Goal: Task Accomplishment & Management: Use online tool/utility

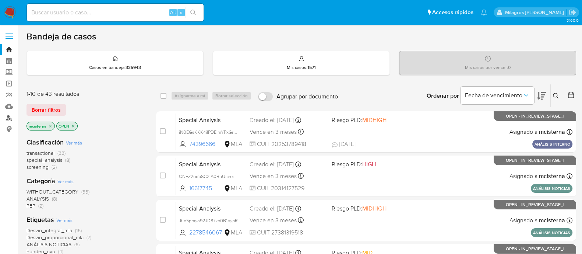
click at [6, 115] on link "Buscador de personas" at bounding box center [44, 117] width 88 height 11
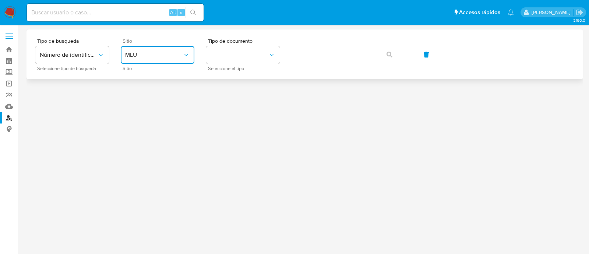
click at [174, 63] on button "MLU" at bounding box center [158, 55] width 74 height 18
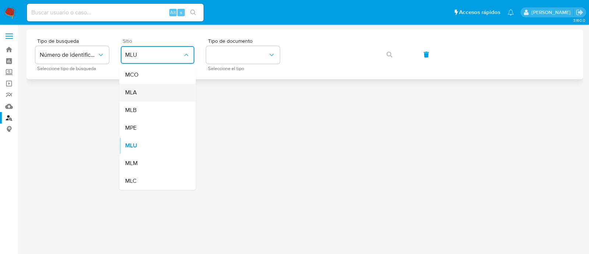
click at [176, 94] on div "MLA" at bounding box center [155, 93] width 60 height 18
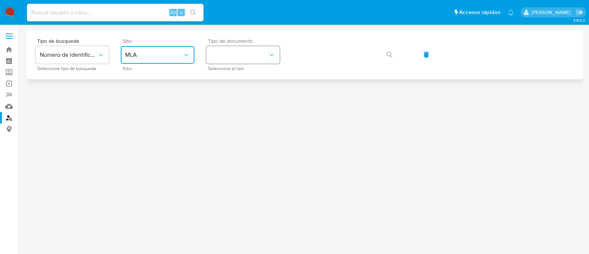
click at [234, 50] on button "identificationType" at bounding box center [243, 55] width 74 height 18
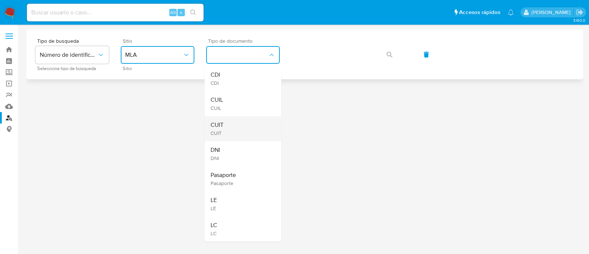
click at [230, 126] on div "CUIT CUIT" at bounding box center [241, 128] width 60 height 25
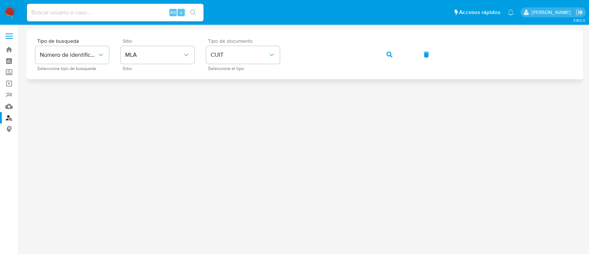
click at [387, 57] on span "button" at bounding box center [390, 54] width 6 height 16
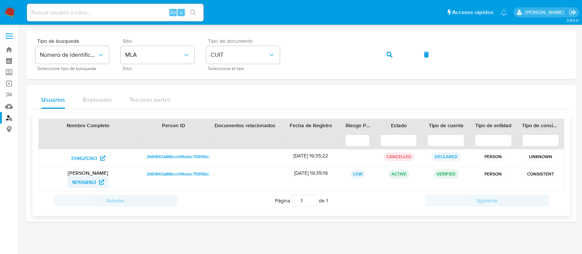
click at [90, 184] on span "187068163" at bounding box center [84, 182] width 24 height 12
click at [382, 53] on button "button" at bounding box center [389, 55] width 25 height 18
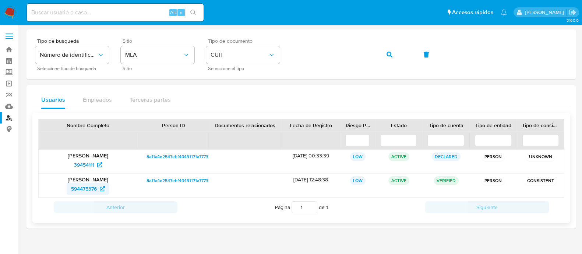
click at [99, 190] on span "594475376" at bounding box center [88, 189] width 34 height 12
click at [388, 54] on icon "button" at bounding box center [390, 55] width 6 height 6
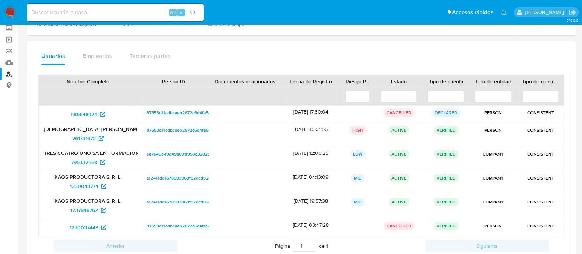
scroll to position [92, 0]
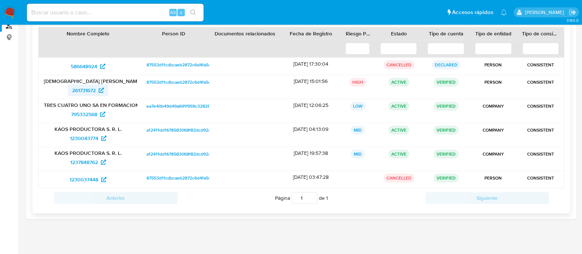
click at [80, 85] on span "261731672" at bounding box center [84, 90] width 24 height 12
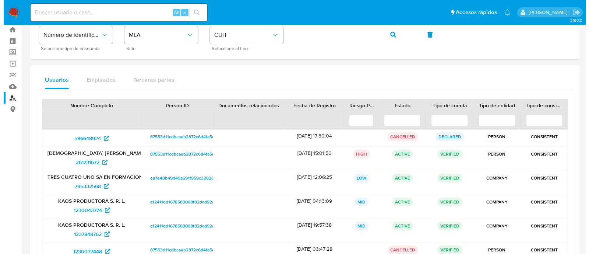
scroll to position [0, 0]
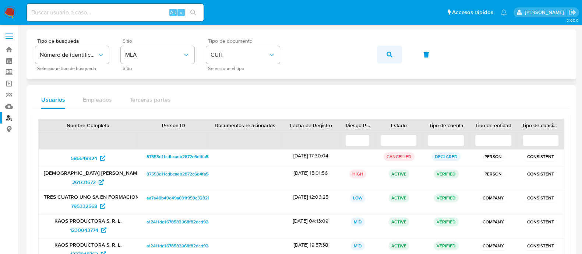
click at [392, 55] on icon "button" at bounding box center [390, 55] width 6 height 6
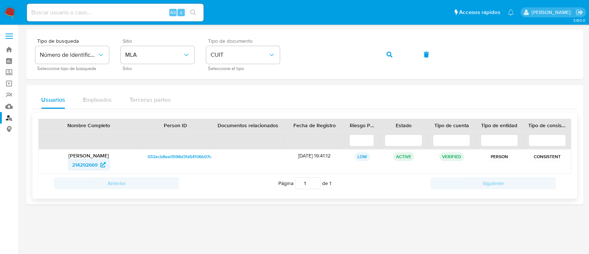
click at [94, 159] on span "214292669" at bounding box center [84, 165] width 25 height 12
click at [387, 56] on icon "button" at bounding box center [390, 55] width 6 height 6
click at [102, 165] on icon at bounding box center [102, 164] width 5 height 5
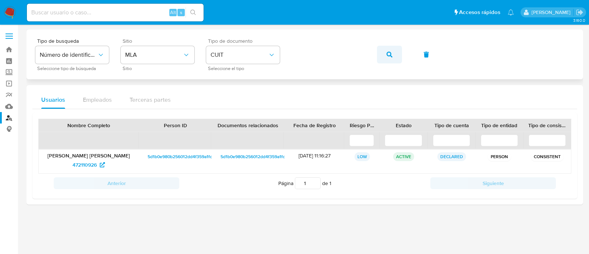
click at [393, 55] on button "button" at bounding box center [389, 55] width 25 height 18
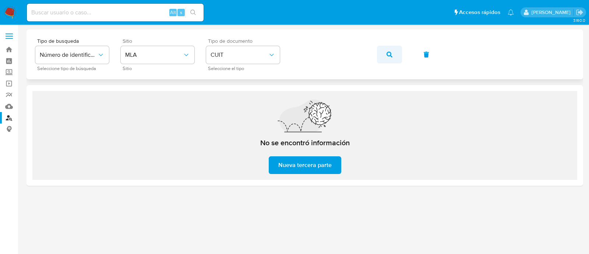
click at [396, 59] on button "button" at bounding box center [389, 55] width 25 height 18
click at [383, 56] on button "button" at bounding box center [389, 55] width 25 height 18
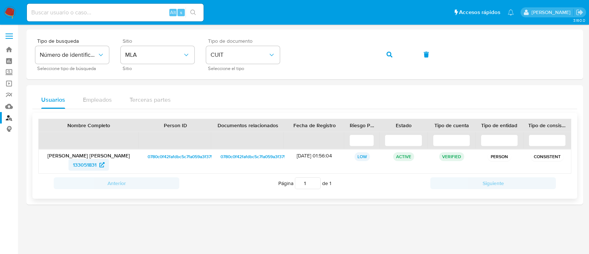
click at [101, 168] on span "133051831" at bounding box center [89, 165] width 32 height 12
click at [388, 58] on span "button" at bounding box center [390, 54] width 6 height 16
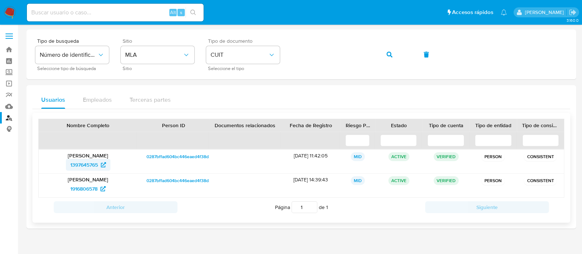
click at [98, 166] on span "1397645765" at bounding box center [84, 165] width 28 height 12
click at [90, 187] on span "1916806578" at bounding box center [83, 189] width 27 height 12
click at [378, 55] on button "button" at bounding box center [389, 55] width 25 height 18
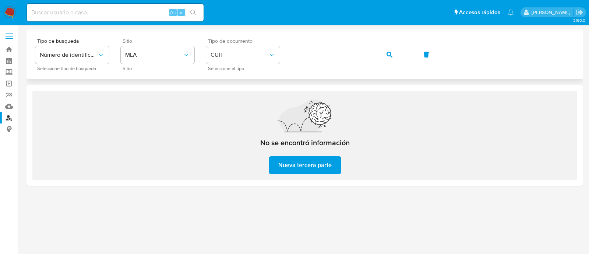
click at [318, 43] on div "Tipo de busqueda Número de identificación Seleccione tipo de búsqueda Sitio MLA…" at bounding box center [304, 54] width 539 height 32
click at [378, 55] on button "button" at bounding box center [389, 55] width 25 height 18
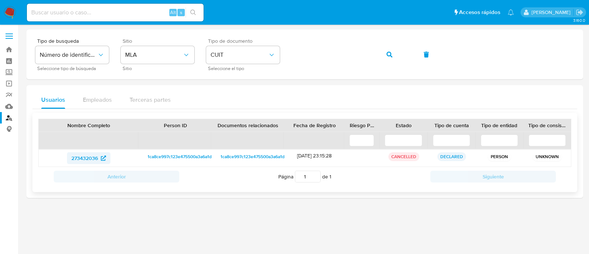
click at [88, 152] on span "273432036" at bounding box center [84, 158] width 27 height 12
click at [383, 57] on button "button" at bounding box center [389, 55] width 25 height 18
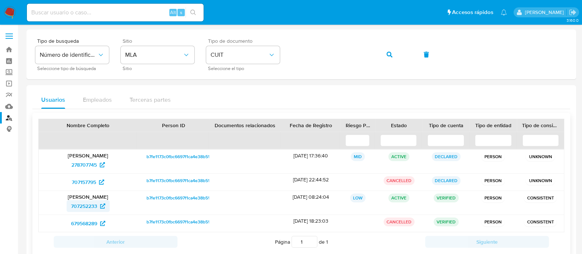
click at [85, 207] on span "707252233" at bounding box center [84, 206] width 26 height 12
click at [95, 222] on span "679568289" at bounding box center [84, 223] width 26 height 12
click at [387, 54] on icon "button" at bounding box center [390, 55] width 6 height 6
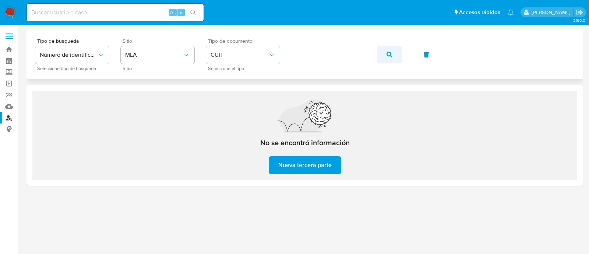
click at [390, 52] on icon "button" at bounding box center [390, 55] width 6 height 6
click at [9, 82] on link "Operaciones masivas" at bounding box center [44, 83] width 88 height 11
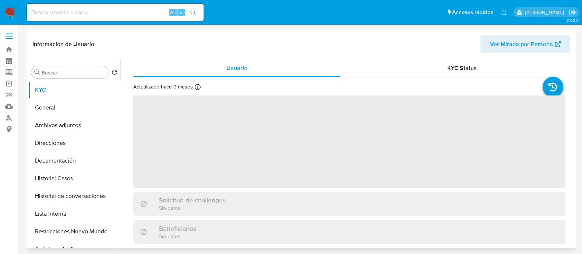
select select "10"
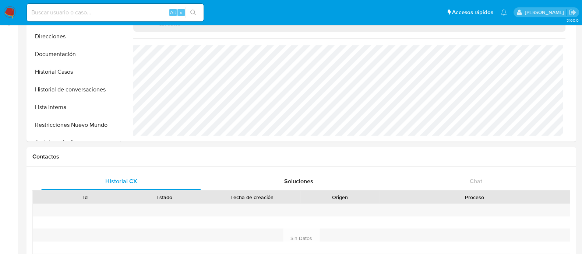
scroll to position [276, 0]
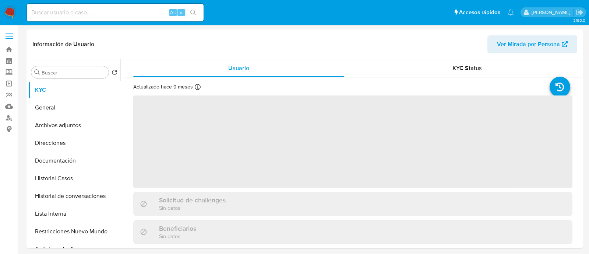
select select "10"
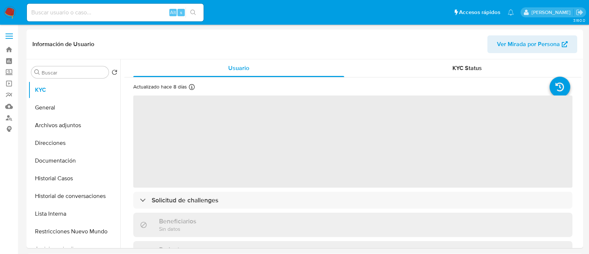
select select "10"
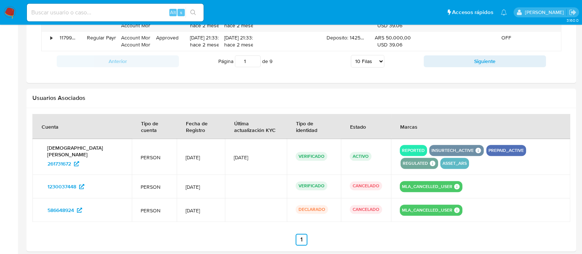
scroll to position [765, 0]
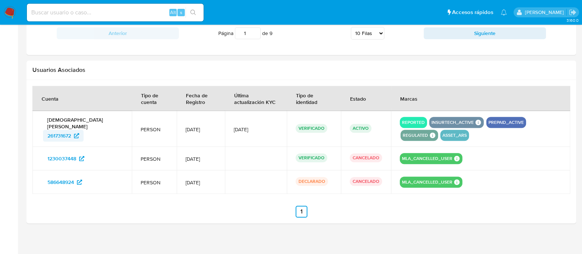
click at [60, 130] on span "261731672" at bounding box center [60, 136] width 24 height 12
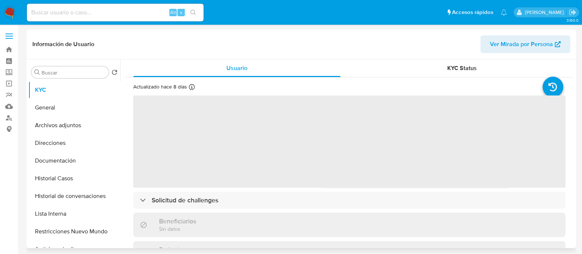
select select "10"
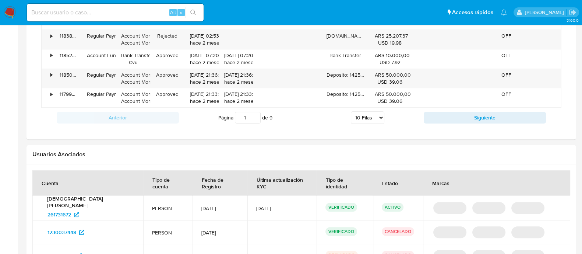
scroll to position [726, 0]
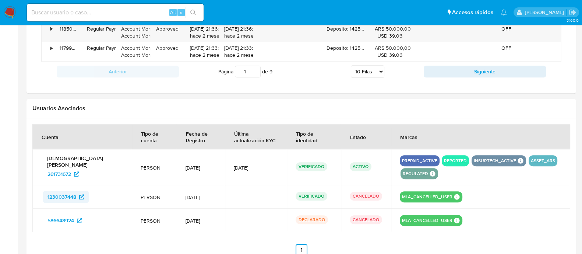
drag, startPoint x: 63, startPoint y: 197, endPoint x: 76, endPoint y: 198, distance: 13.3
click at [76, 198] on td "1230037448" at bounding box center [81, 197] width 99 height 24
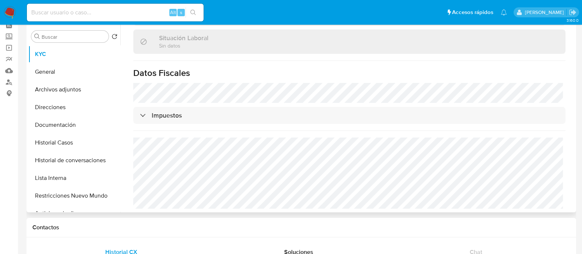
scroll to position [288, 0]
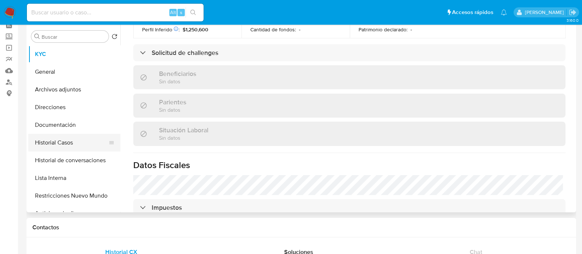
click at [68, 149] on button "Historial Casos" at bounding box center [71, 143] width 86 height 18
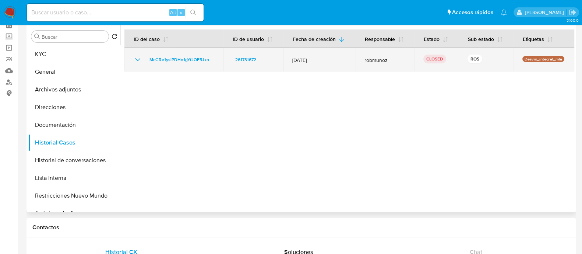
drag, startPoint x: 211, startPoint y: 62, endPoint x: 134, endPoint y: 62, distance: 77.0
click at [134, 62] on div "McGRe1ysiPDHo1gYfJOE5Jxo" at bounding box center [173, 59] width 81 height 9
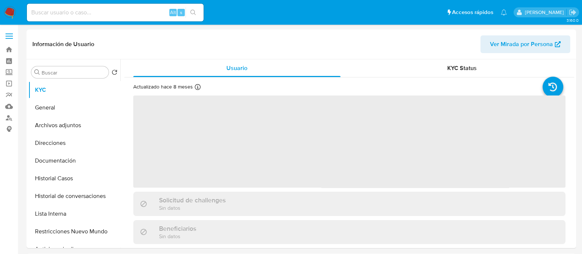
select select "10"
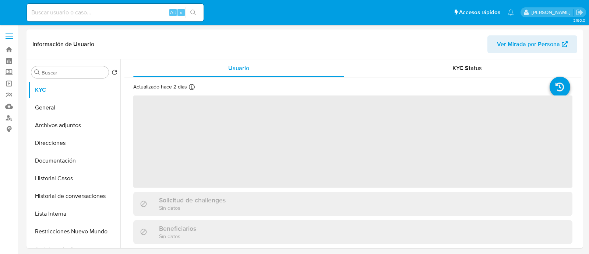
select select "10"
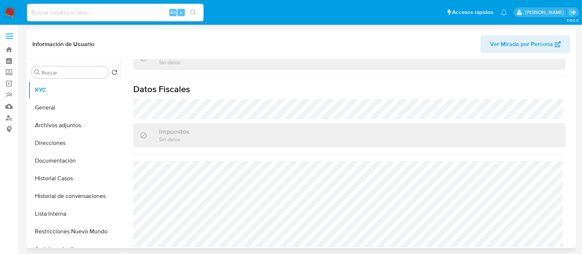
scroll to position [235, 0]
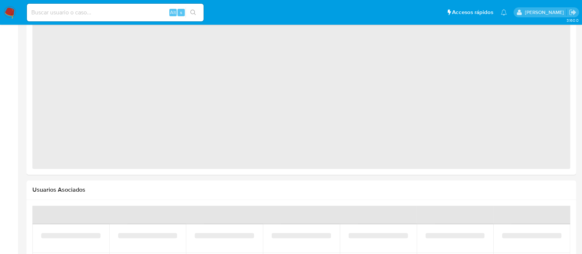
select select "10"
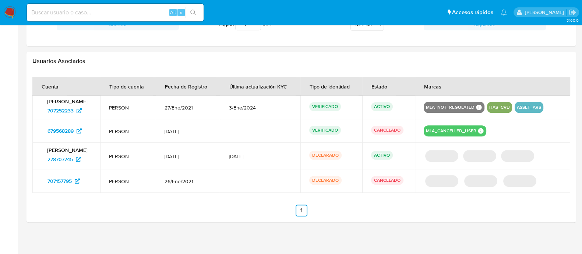
scroll to position [411, 0]
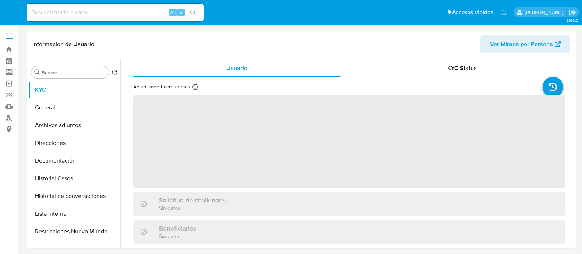
select select "10"
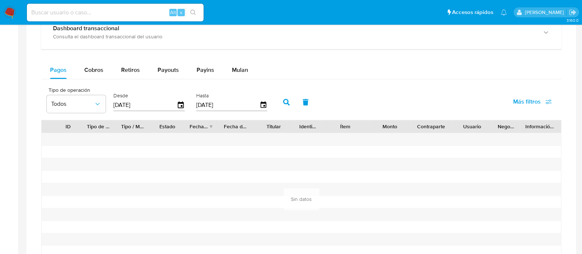
scroll to position [230, 0]
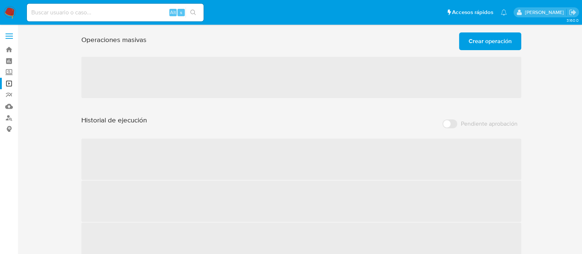
click at [491, 36] on span "Crear operación" at bounding box center [490, 41] width 43 height 16
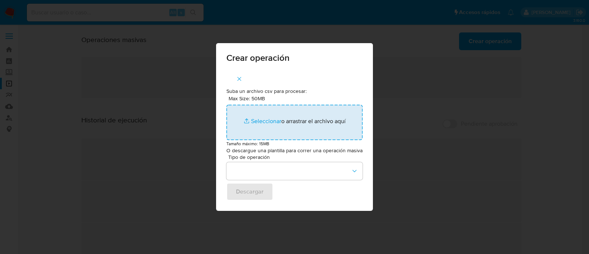
click at [241, 117] on input "Max Size: 50MB Seleccionar archivos" at bounding box center [295, 122] width 136 height 35
type input "C:\fakepath\lista-interna-18-09-2025.csv"
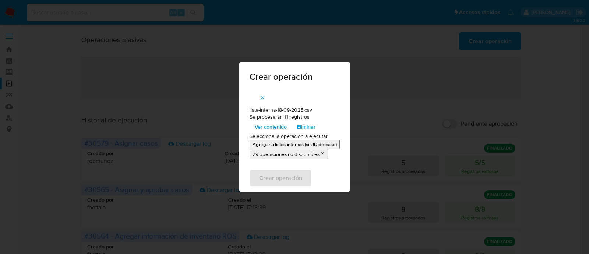
click at [267, 144] on p "Agregar a listas internas (sin ID de caso)" at bounding box center [295, 144] width 84 height 7
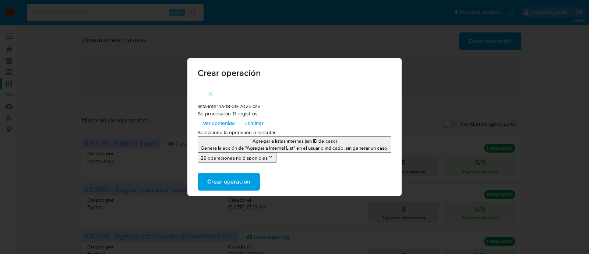
click at [238, 182] on span "Crear operación" at bounding box center [228, 181] width 43 height 16
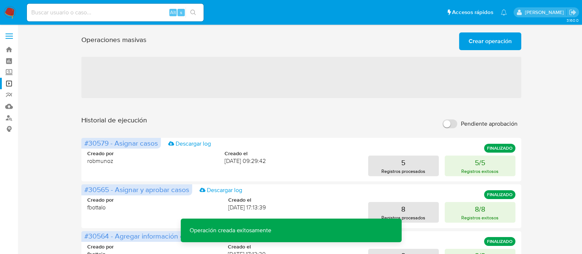
click at [488, 41] on span "Crear operación" at bounding box center [490, 41] width 43 height 16
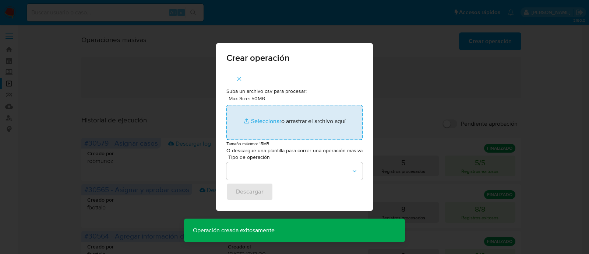
click at [255, 128] on input "Max Size: 50MB Seleccionar archivos" at bounding box center [295, 122] width 136 height 35
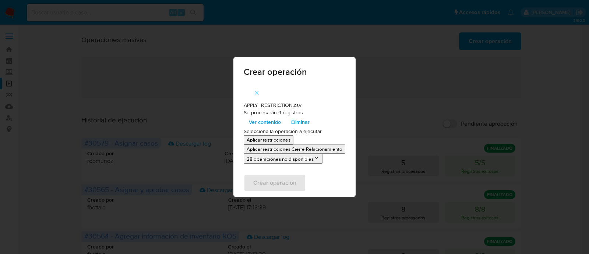
click at [267, 139] on p "Aplicar restricciones" at bounding box center [269, 139] width 44 height 7
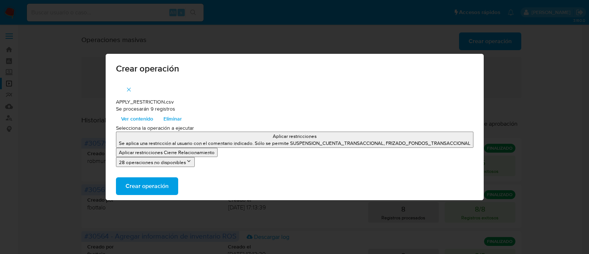
click at [162, 187] on span "Crear operación" at bounding box center [147, 186] width 43 height 16
